Goal: Task Accomplishment & Management: Use online tool/utility

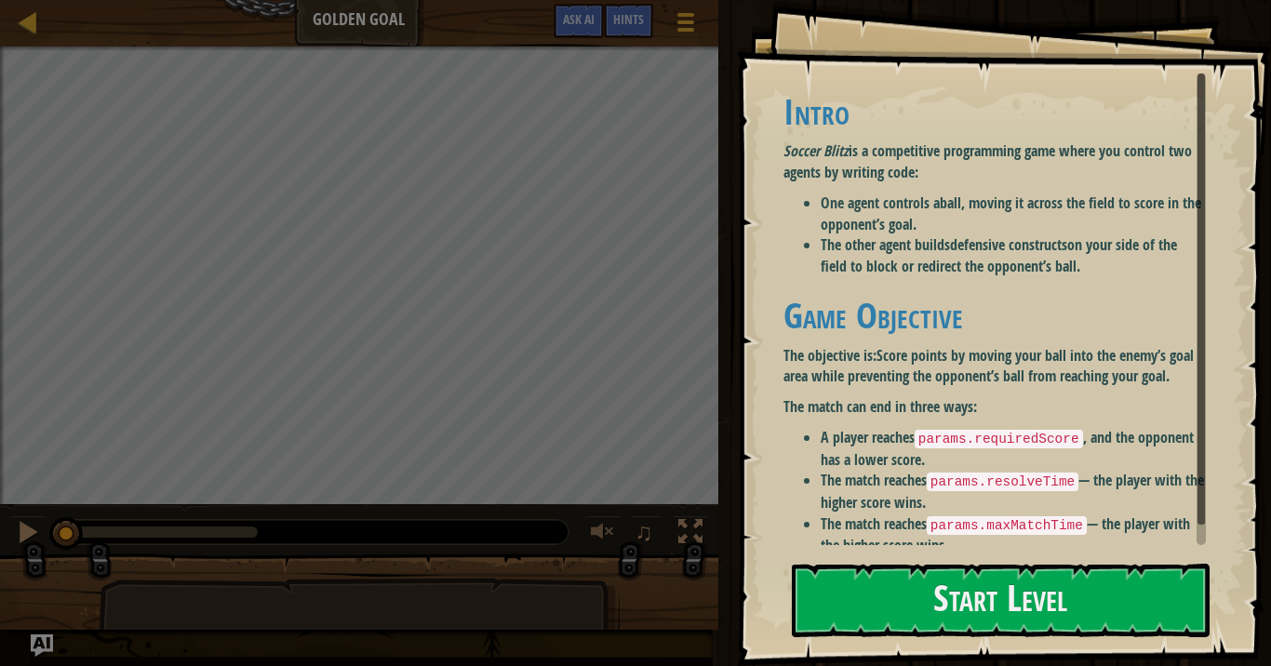
click at [871, 278] on div "Intro Soccer Blitz is a competitive programming game where you control two agen…" at bounding box center [994, 324] width 422 height 465
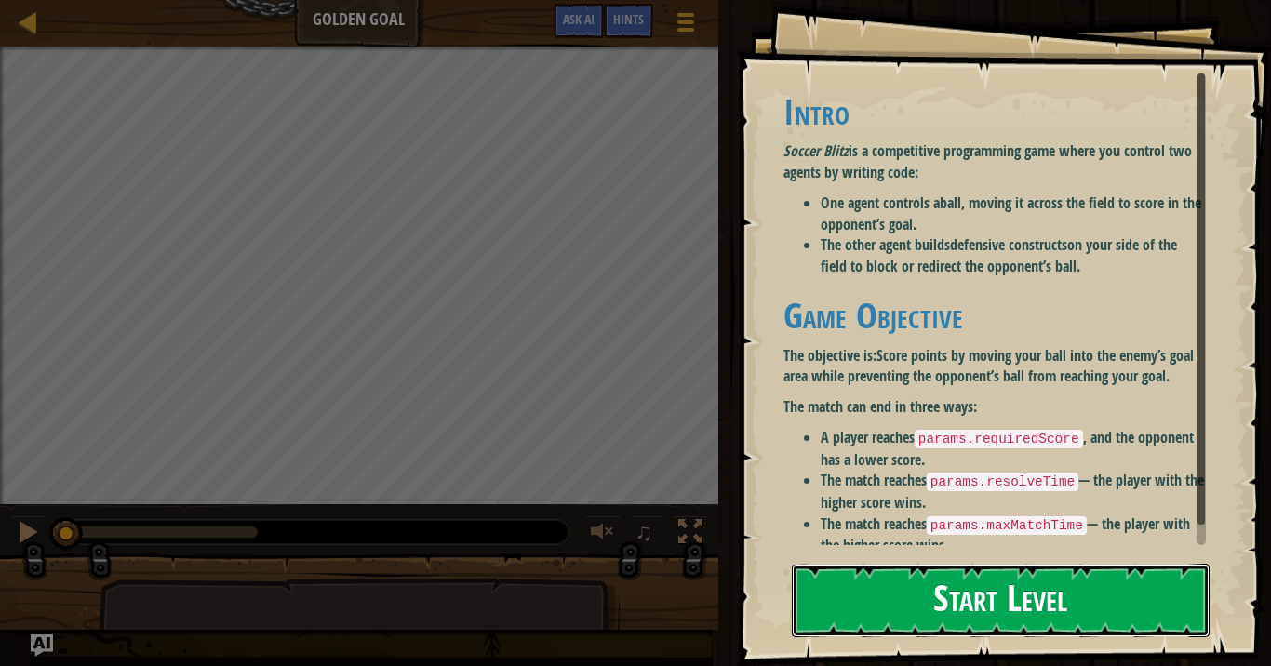
click at [903, 591] on button "Start Level" at bounding box center [1001, 601] width 418 height 74
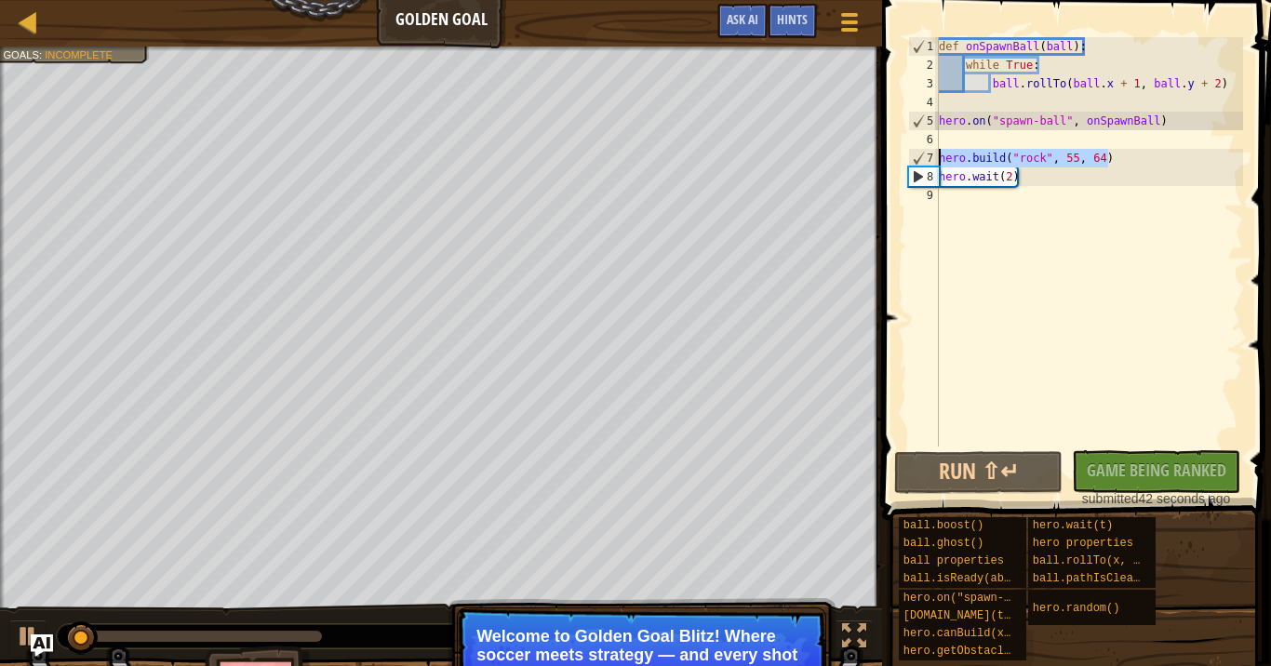
drag, startPoint x: 1116, startPoint y: 158, endPoint x: 928, endPoint y: 151, distance: 188.1
click at [928, 151] on div "1 2 3 4 5 6 7 8 9 def onSpawnBall ( ball ) : while True : ball . rollTo ( ball …" at bounding box center [1073, 241] width 339 height 409
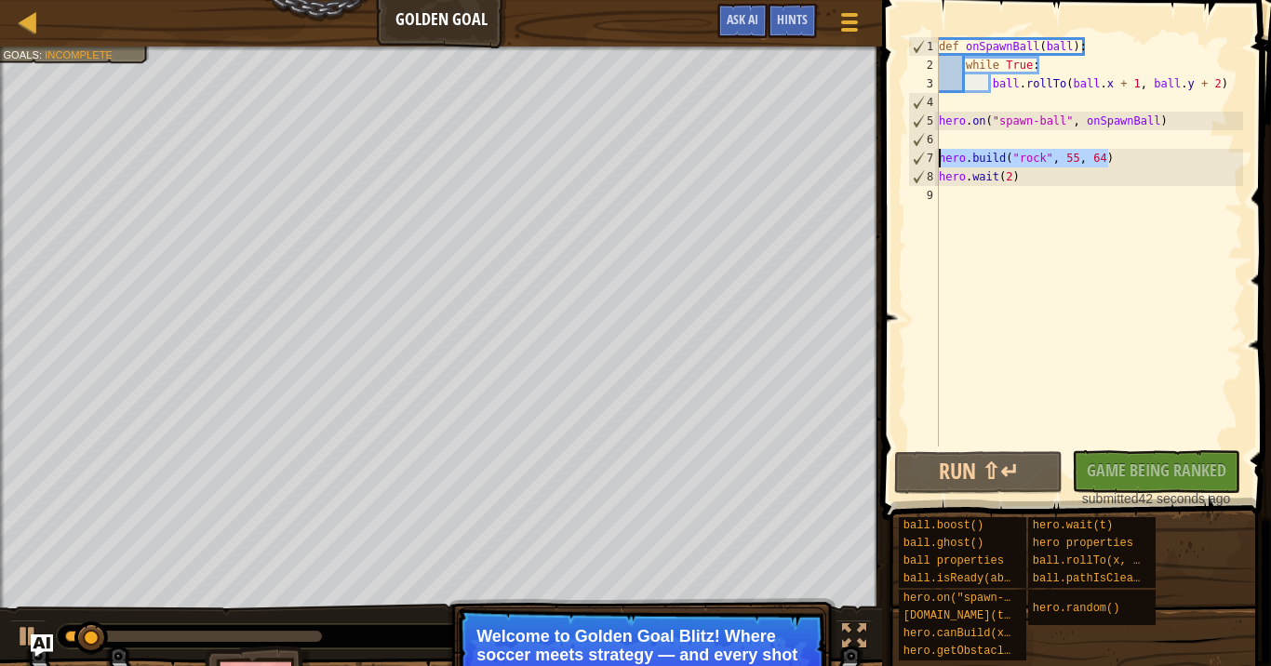
click at [1012, 183] on div "def onSpawnBall ( ball ) : while True : ball . rollTo ( ball . x + 1 , ball . y…" at bounding box center [1089, 260] width 308 height 447
click at [1031, 178] on div "def onSpawnBall ( ball ) : while True : ball . rollTo ( ball . x + 1 , ball . y…" at bounding box center [1089, 260] width 308 height 447
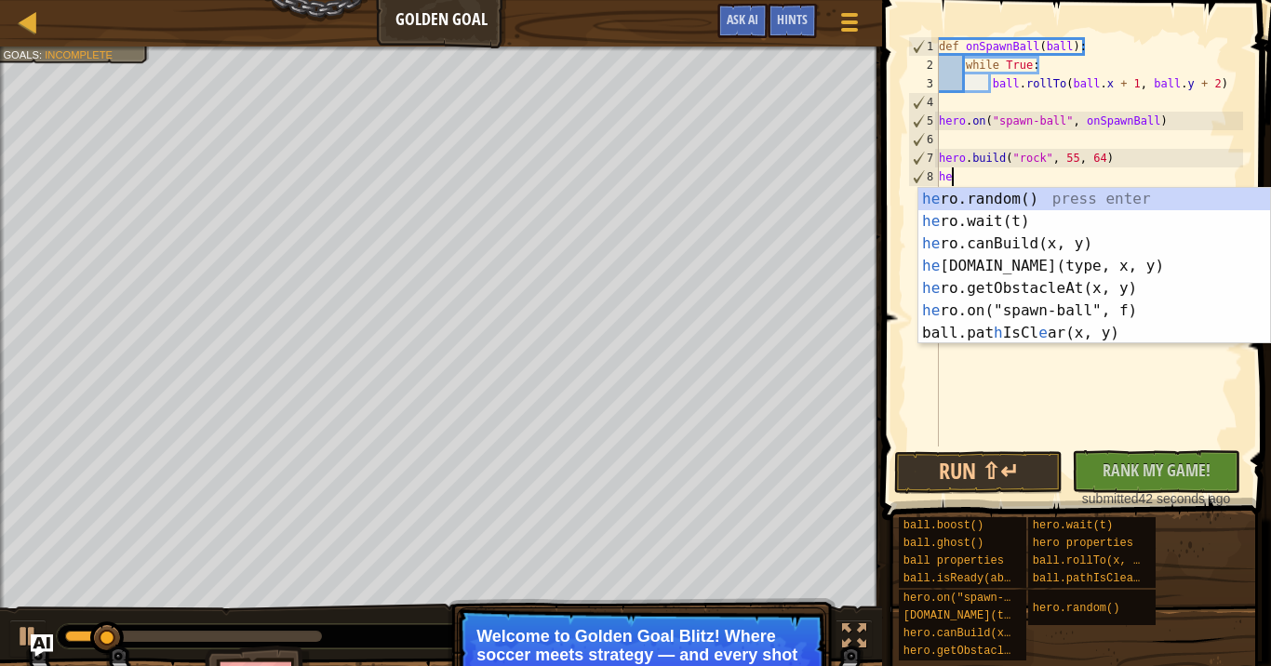
type textarea "h"
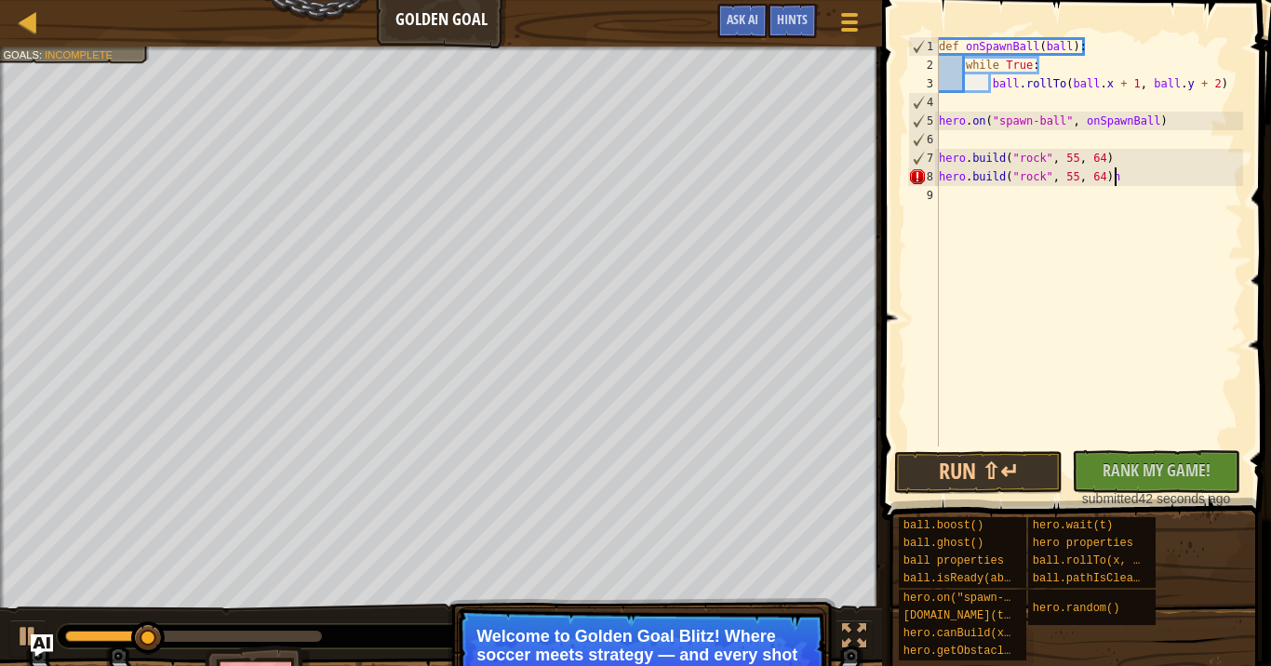
type textarea "hero.build("rock", 55, 64)"
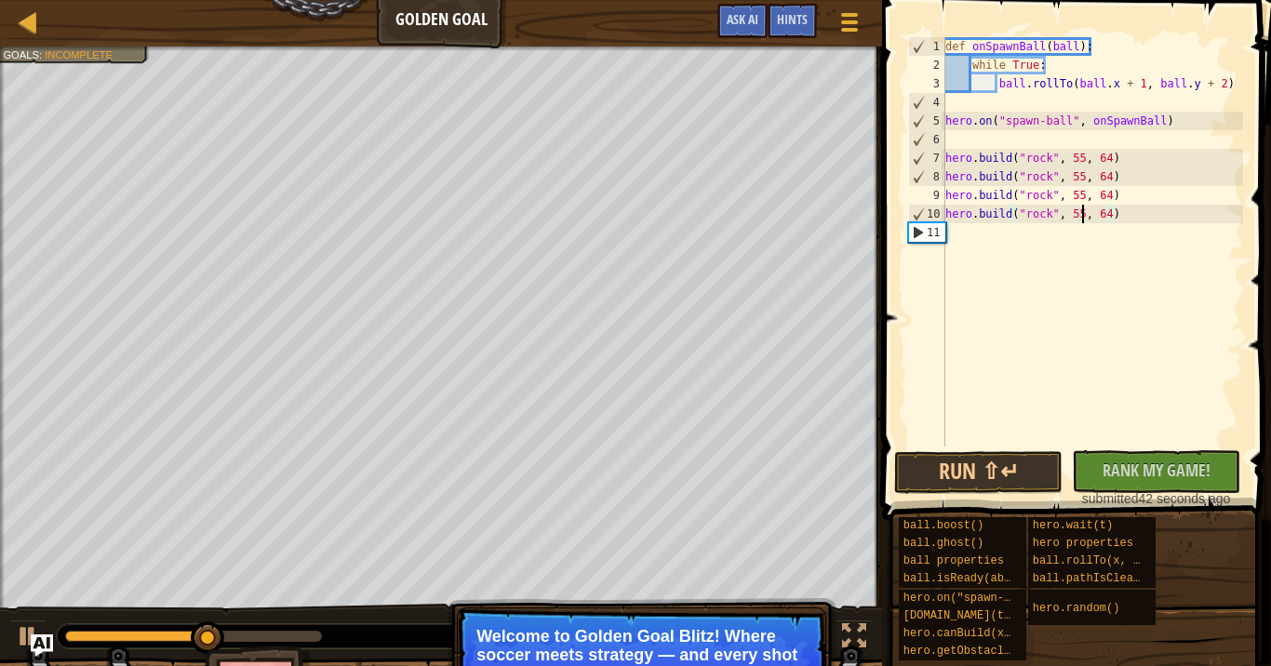
click at [1082, 209] on div "def onSpawnBall ( ball ) : while True : ball . rollTo ( ball . x + 1 , ball . y…" at bounding box center [1092, 260] width 301 height 447
click at [1080, 198] on div "def onSpawnBall ( ball ) : while True : ball . rollTo ( ball . x + 1 , ball . y…" at bounding box center [1092, 260] width 301 height 447
click at [1083, 180] on div "def onSpawnBall ( ball ) : while True : ball . rollTo ( ball . x + 1 , ball . y…" at bounding box center [1092, 260] width 301 height 447
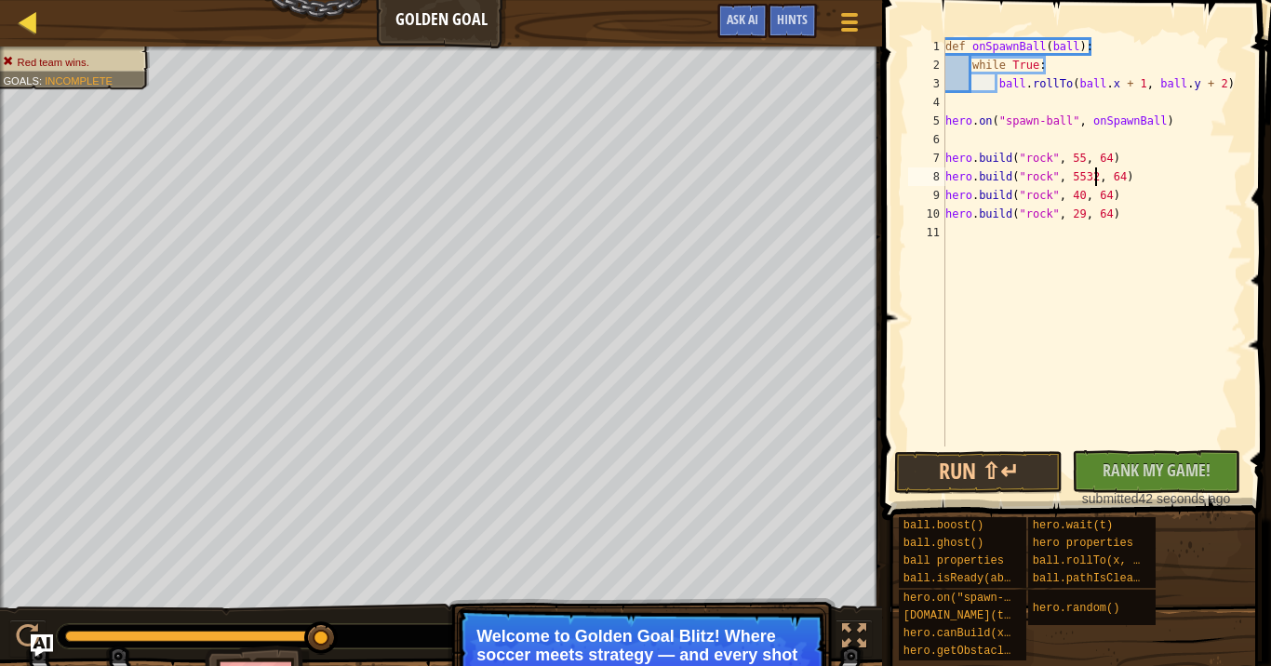
type textarea "hero.build("rock", 5532, 64)"
click at [31, 10] on div at bounding box center [28, 21] width 23 height 23
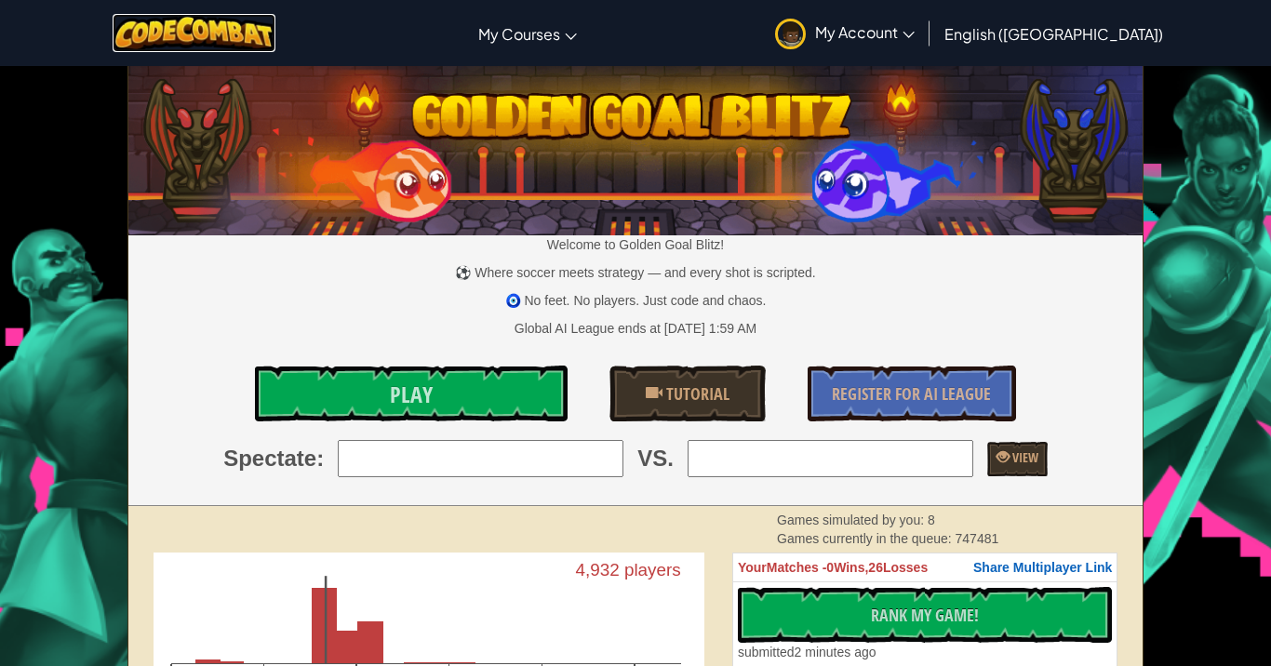
click at [167, 32] on img at bounding box center [194, 33] width 163 height 38
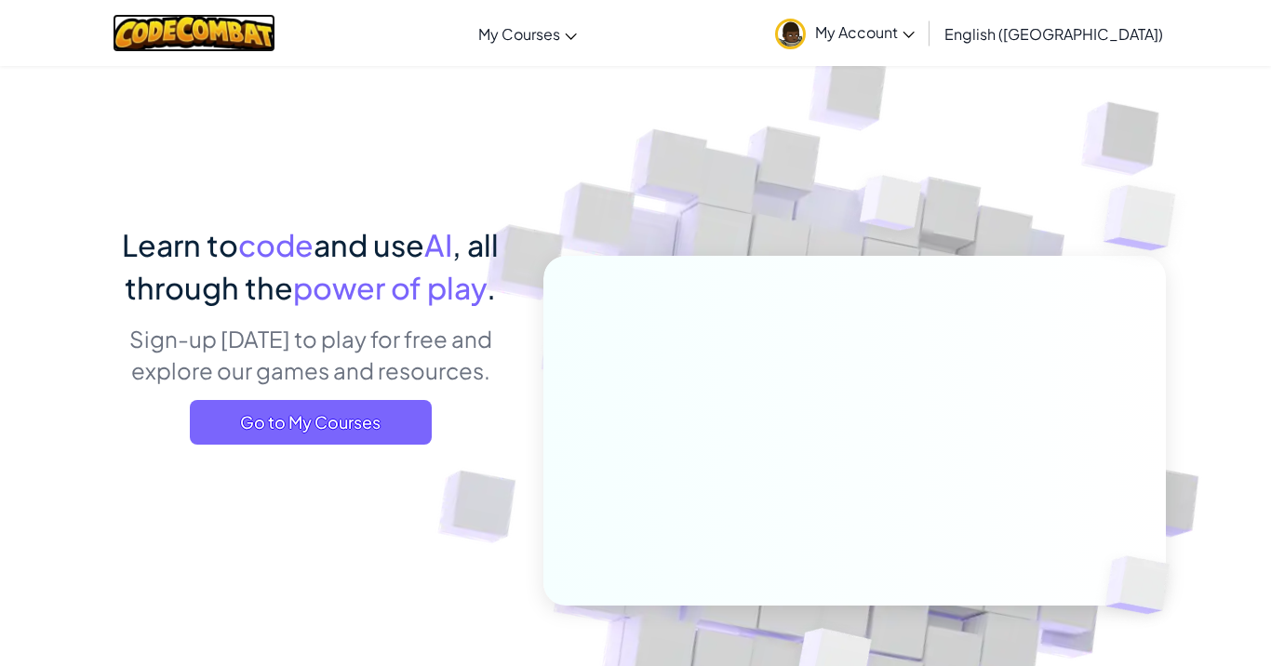
click at [207, 42] on img at bounding box center [194, 33] width 163 height 38
click at [915, 22] on span "My Account" at bounding box center [865, 32] width 100 height 20
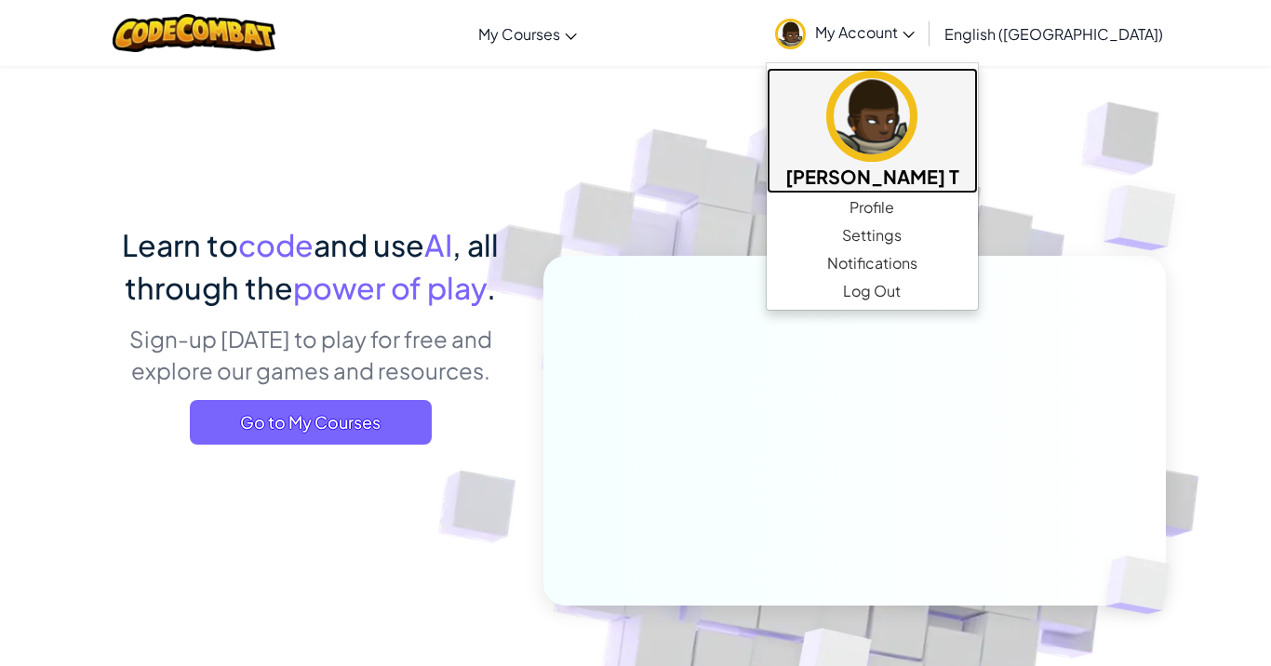
click at [959, 179] on h5 "[PERSON_NAME] T" at bounding box center [872, 176] width 174 height 29
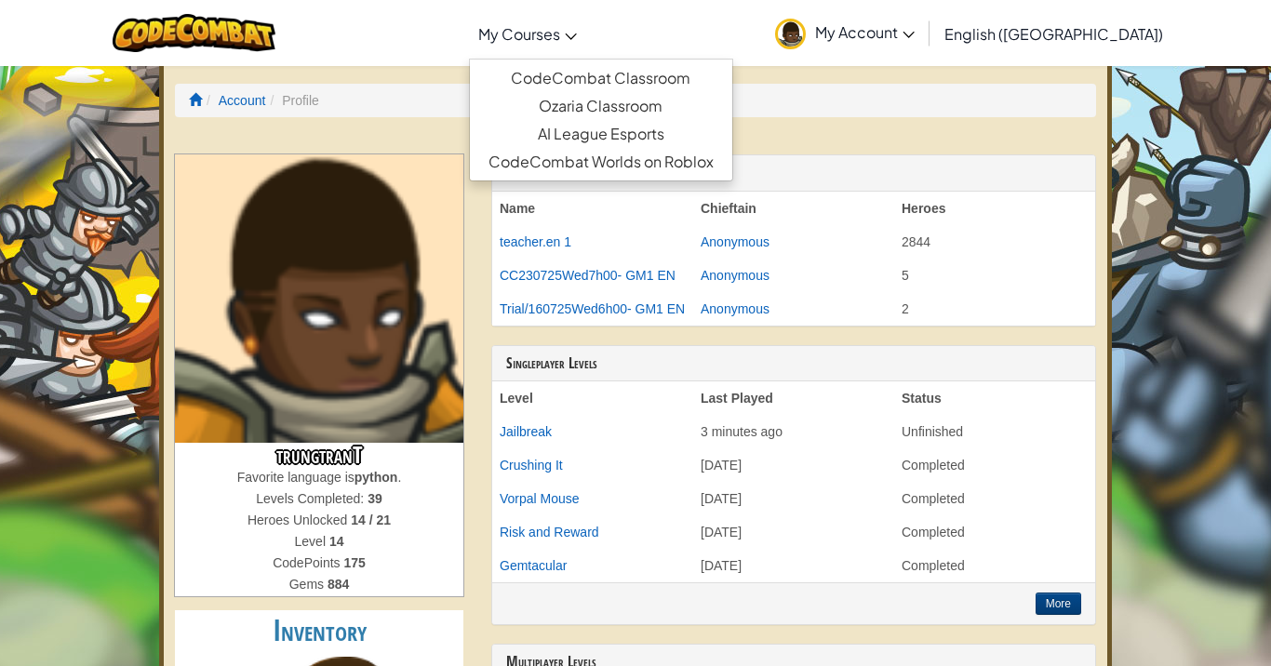
click at [560, 30] on span "My Courses" at bounding box center [519, 34] width 82 height 20
click at [617, 74] on link "CodeCombat Classroom" at bounding box center [601, 78] width 262 height 28
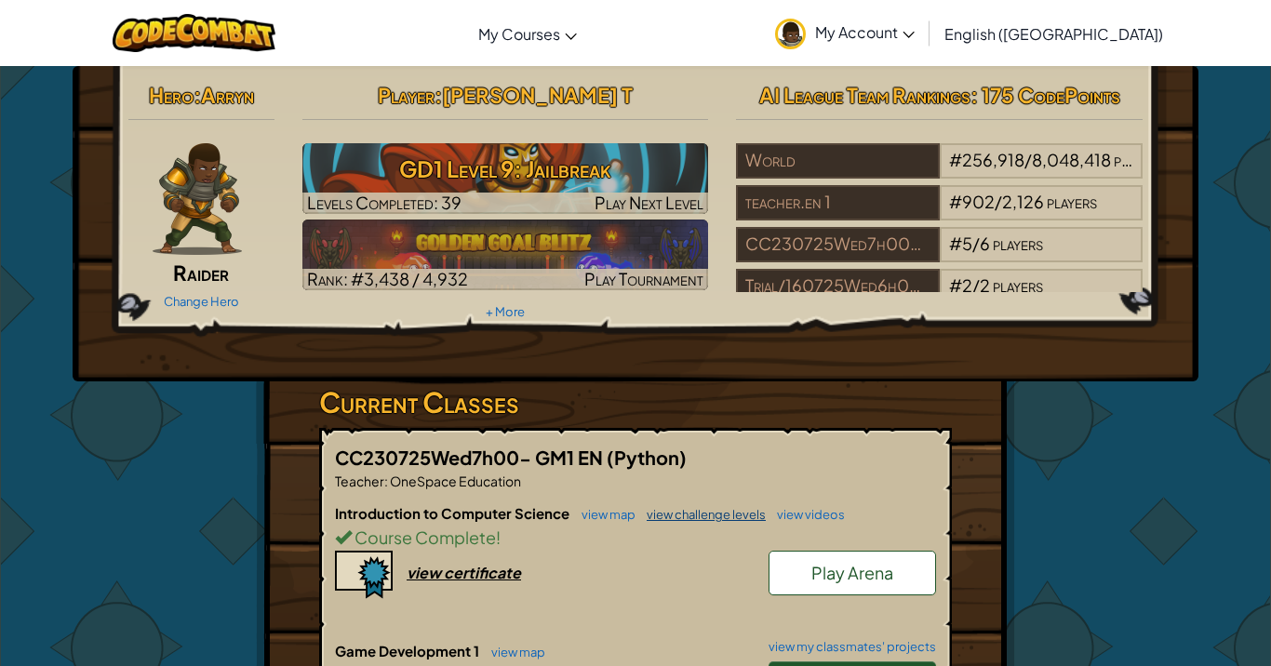
click at [674, 513] on link "view challenge levels" at bounding box center [701, 514] width 128 height 15
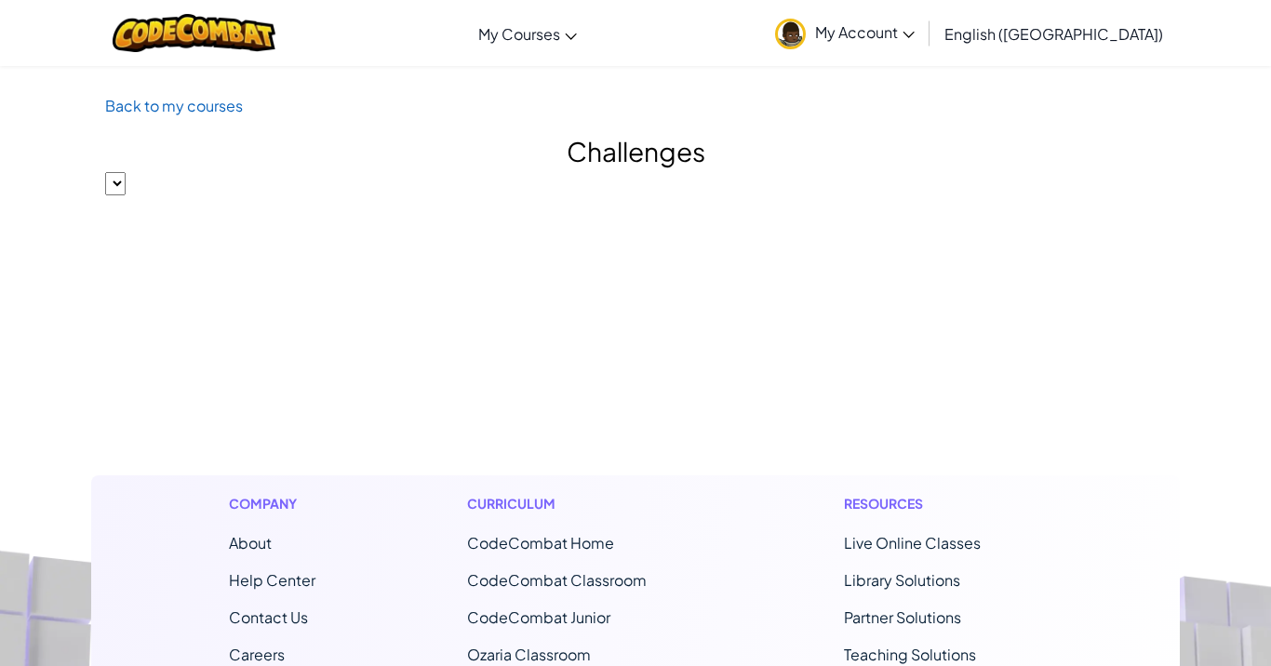
select select "560f1a9f22961295f9427742"
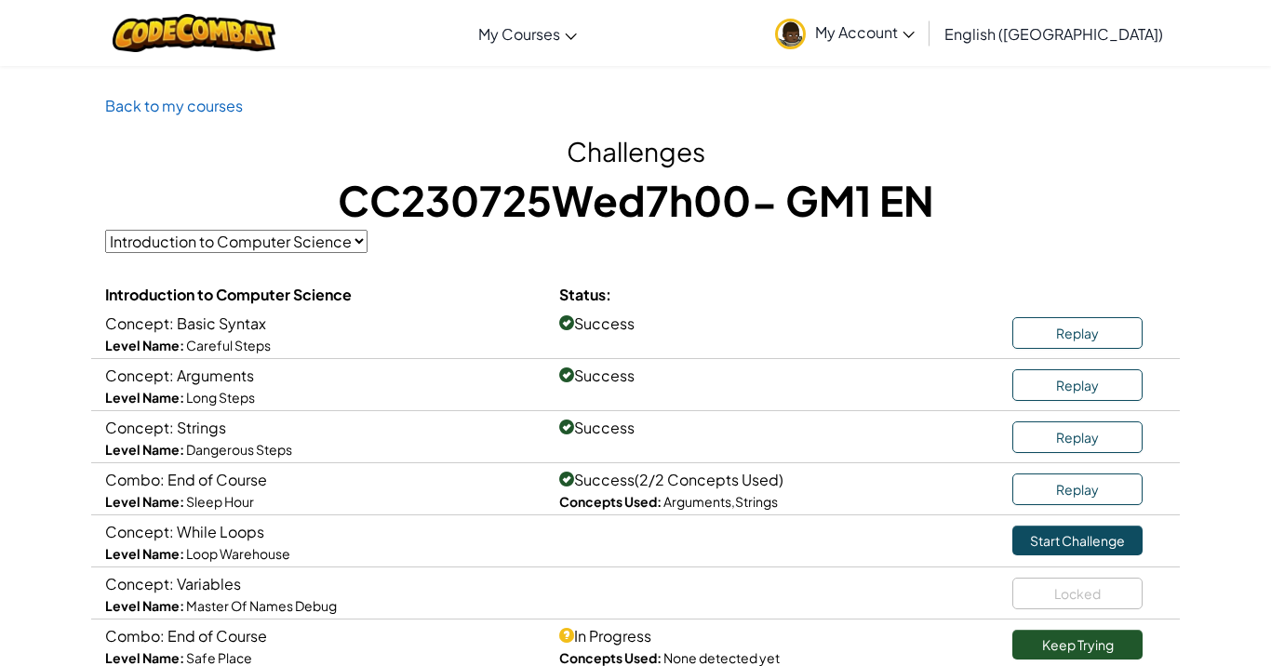
click at [915, 35] on span "My Account" at bounding box center [865, 32] width 100 height 20
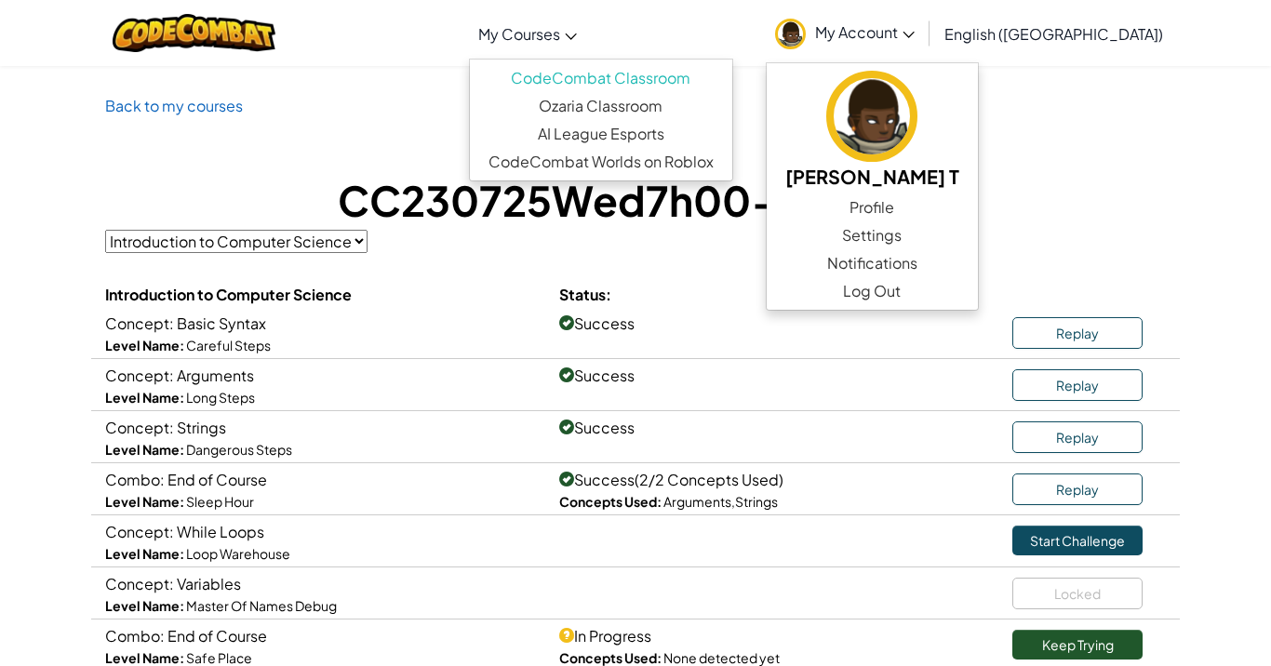
click at [560, 24] on span "My Courses" at bounding box center [519, 34] width 82 height 20
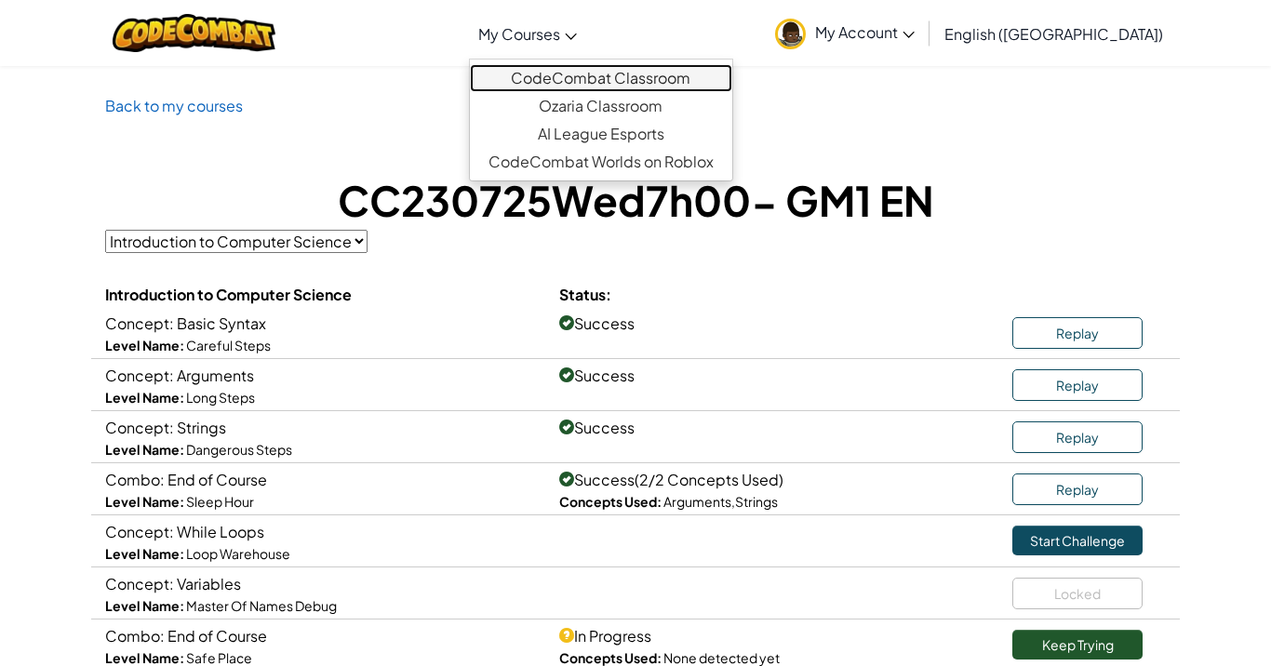
click at [618, 70] on link "CodeCombat Classroom" at bounding box center [601, 78] width 262 height 28
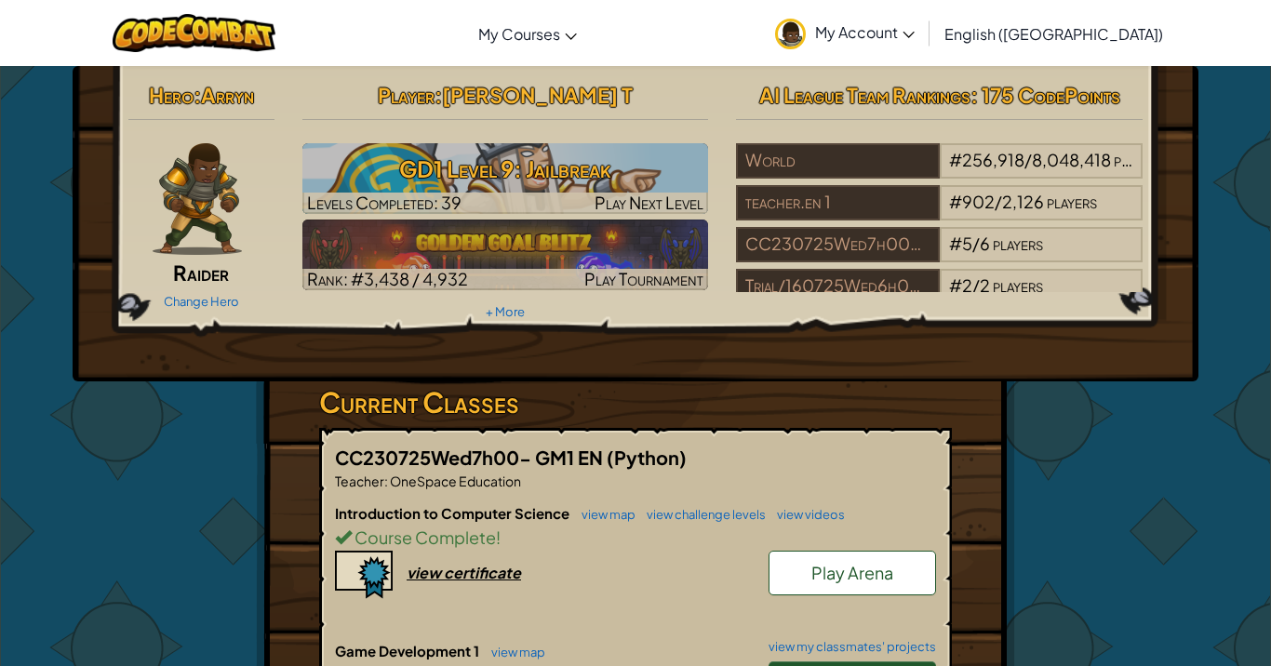
drag, startPoint x: 829, startPoint y: 380, endPoint x: 807, endPoint y: 419, distance: 45.0
drag, startPoint x: 806, startPoint y: 406, endPoint x: 841, endPoint y: 430, distance: 42.8
click at [863, 572] on span "Play Arena" at bounding box center [852, 572] width 82 height 21
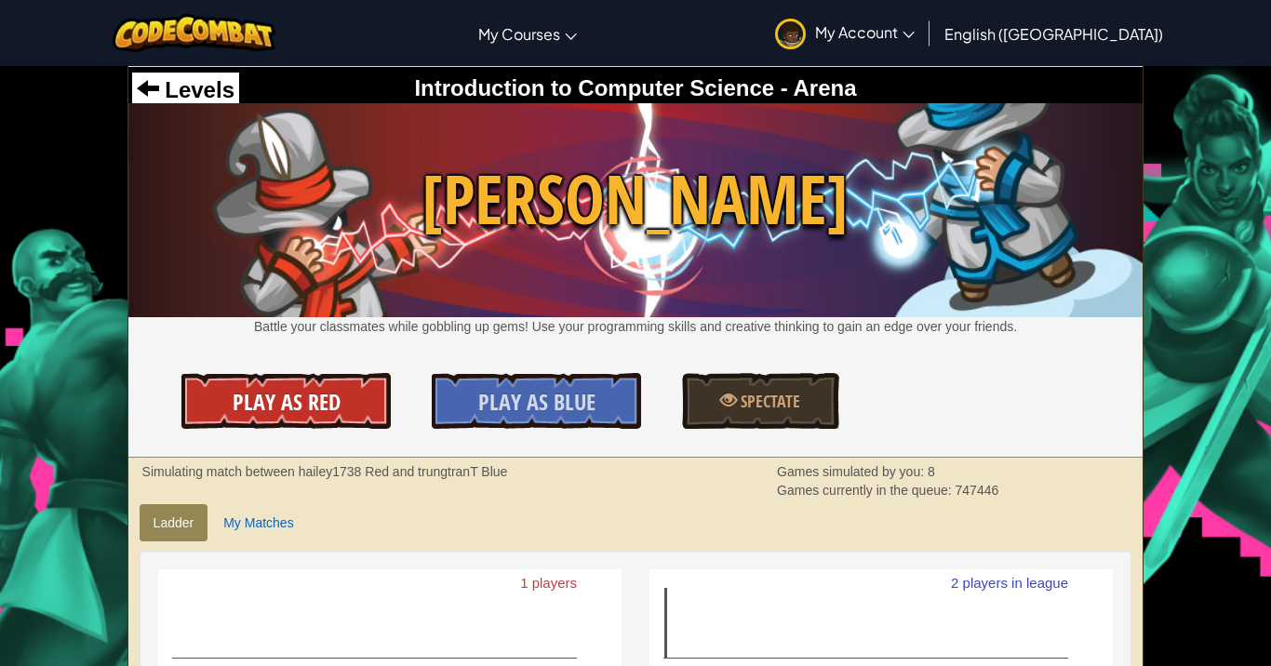
click at [352, 401] on link "Play As Red" at bounding box center [285, 401] width 208 height 56
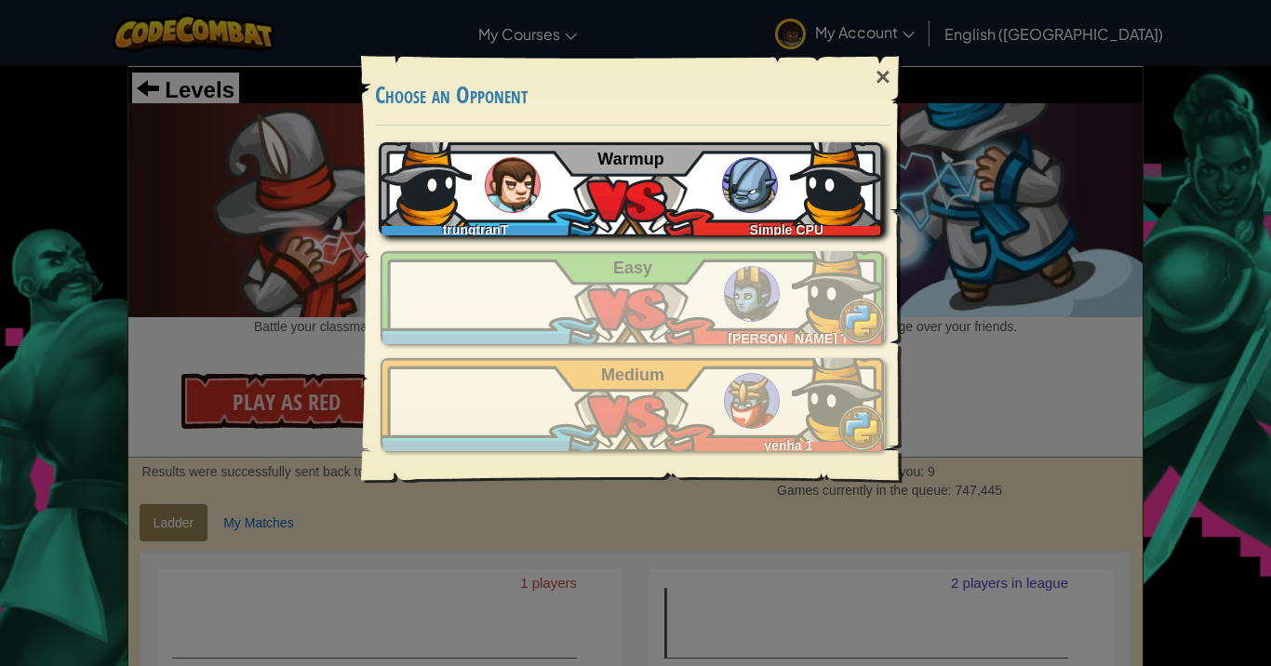
click at [666, 165] on div "trungtranT Simple CPU Warmup" at bounding box center [631, 188] width 504 height 93
